Goal: Navigation & Orientation: Find specific page/section

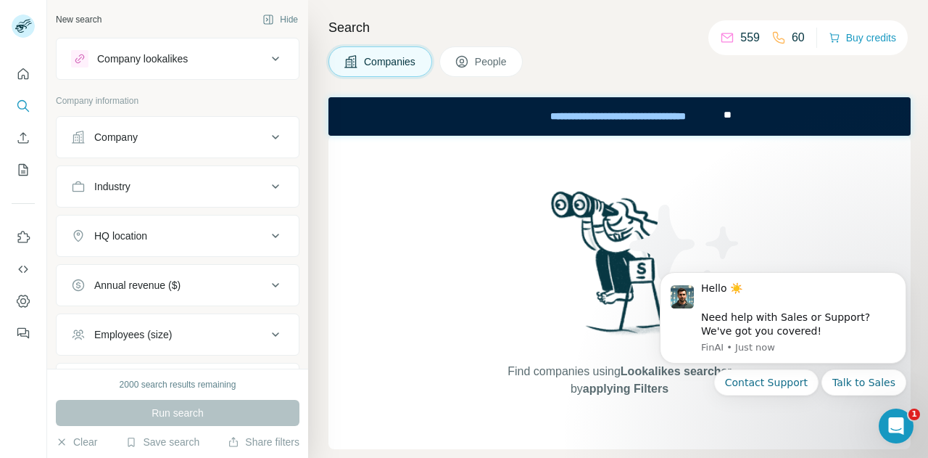
click at [496, 57] on span "People" at bounding box center [491, 61] width 33 height 15
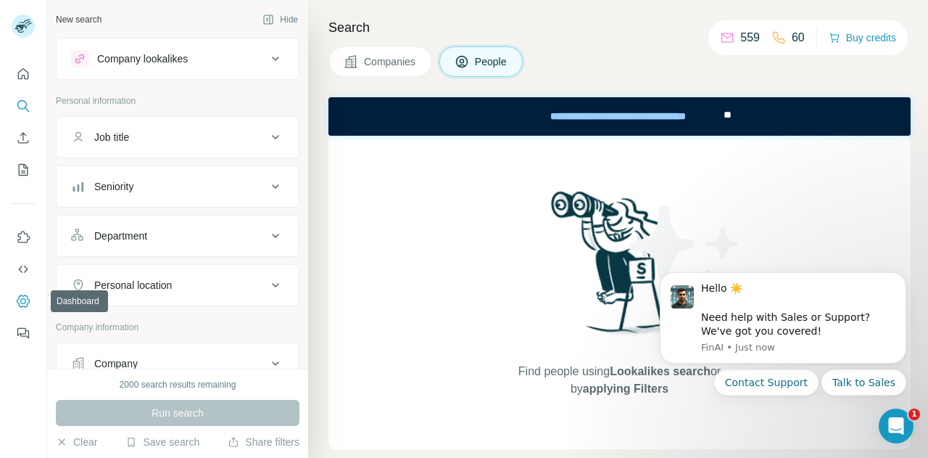
click at [22, 300] on icon "Dashboard" at bounding box center [23, 301] width 15 height 15
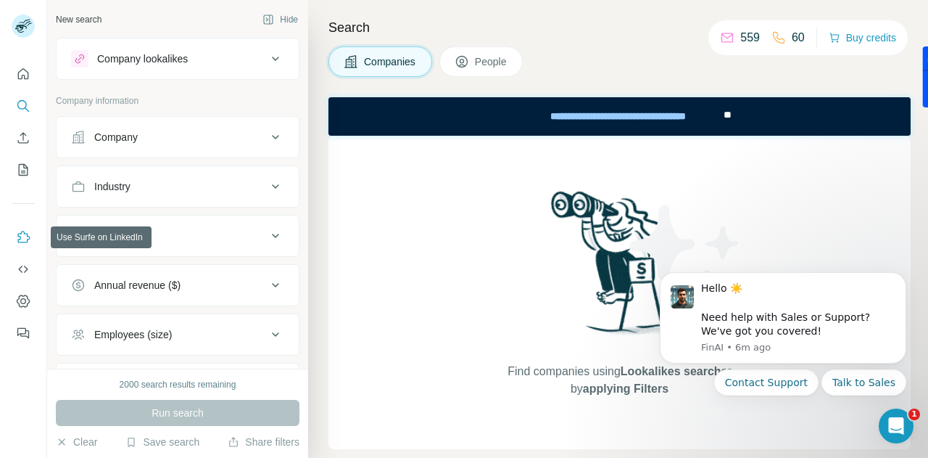
click at [24, 240] on icon "Use Surfe on LinkedIn" at bounding box center [23, 237] width 15 height 15
